Goal: Information Seeking & Learning: Learn about a topic

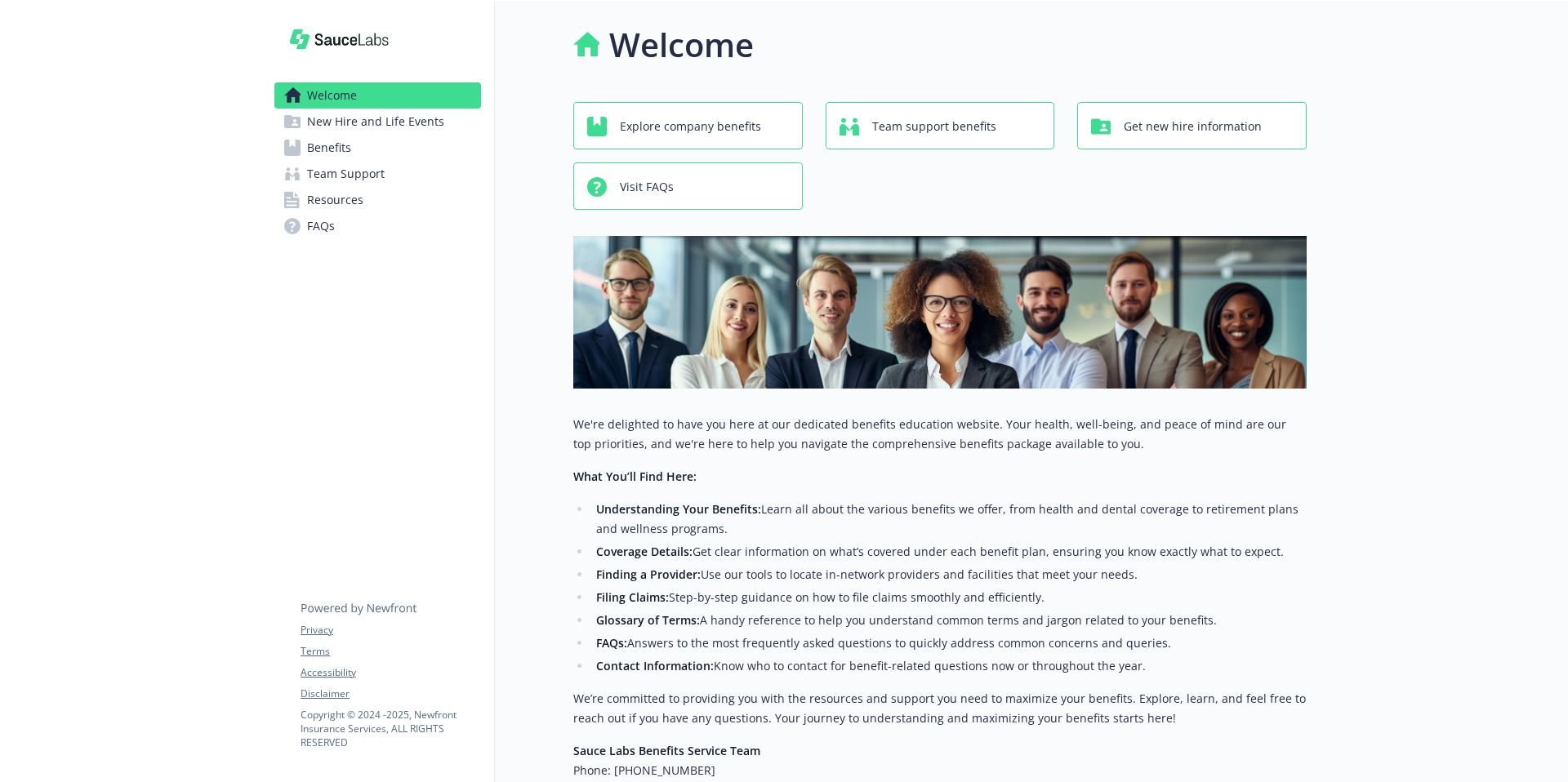
click at [337, 152] on span "Benefits" at bounding box center [330, 148] width 44 height 26
